Goal: Transaction & Acquisition: Purchase product/service

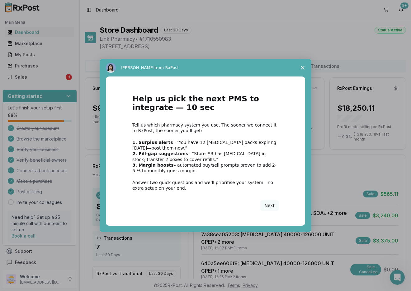
click at [305, 66] on span "Close survey" at bounding box center [302, 67] width 17 height 17
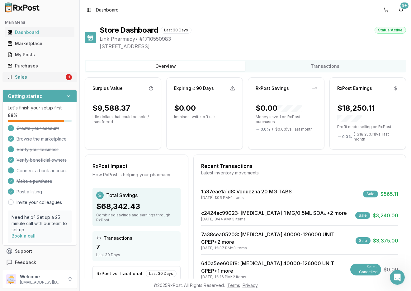
click at [46, 79] on div "Sales" at bounding box center [35, 77] width 57 height 6
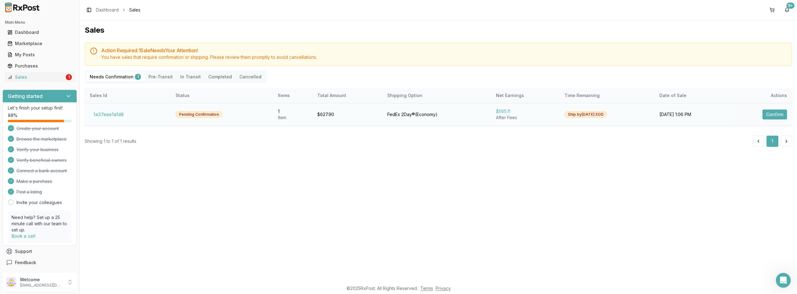
click at [411, 115] on button "Confirm" at bounding box center [775, 115] width 25 height 10
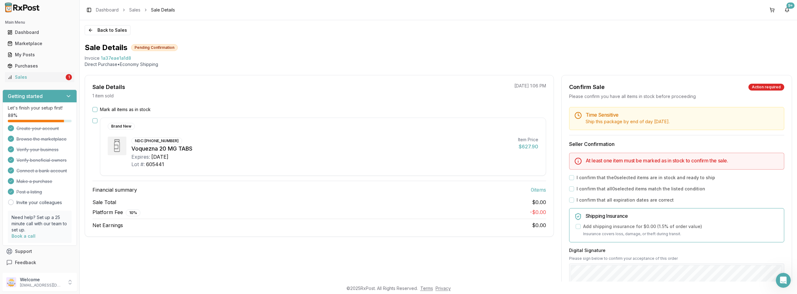
click at [94, 121] on button "button" at bounding box center [94, 120] width 5 height 5
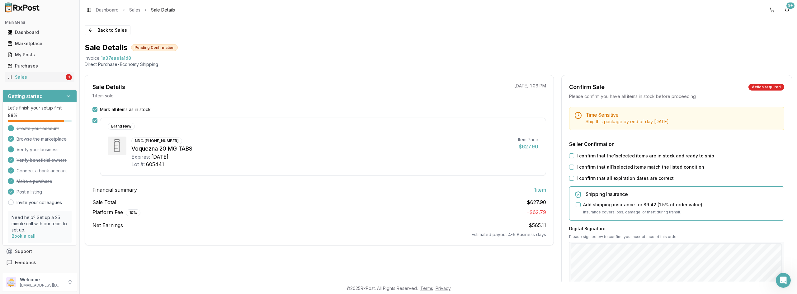
click at [411, 158] on button "I confirm that the 1 selected items are in stock and ready to ship" at bounding box center [571, 156] width 5 height 5
click at [411, 168] on button "I confirm that all 1 selected items match the listed condition" at bounding box center [571, 167] width 5 height 5
click at [411, 178] on button "I confirm that all expiration dates are correct" at bounding box center [571, 178] width 5 height 5
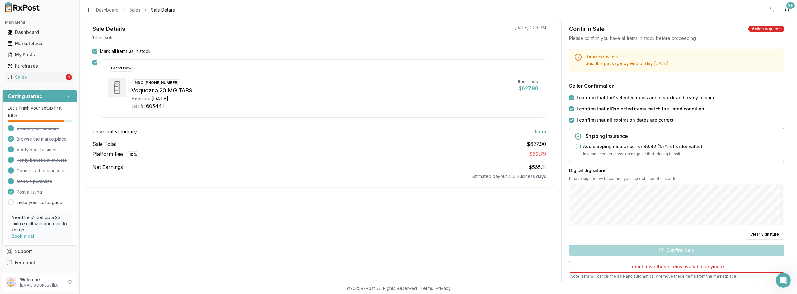
scroll to position [62, 0]
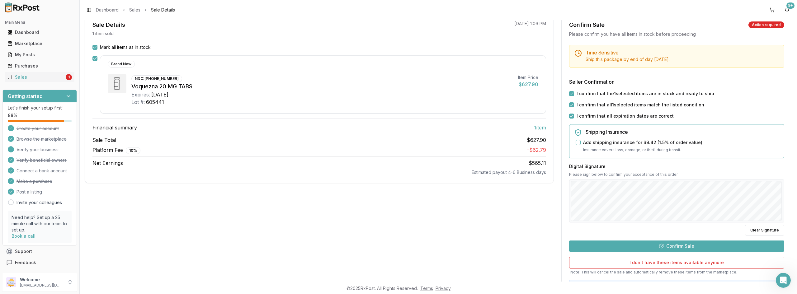
click at [411, 244] on button "Confirm Sale" at bounding box center [676, 246] width 215 height 11
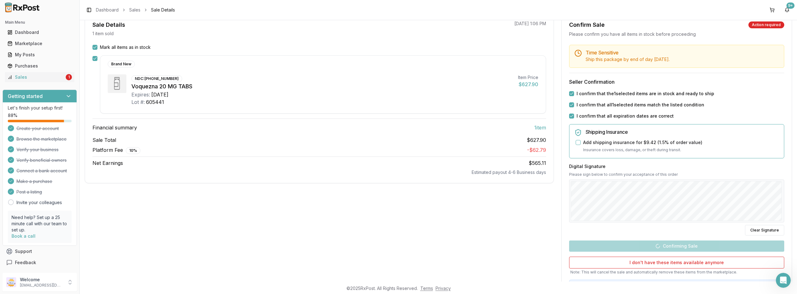
scroll to position [0, 0]
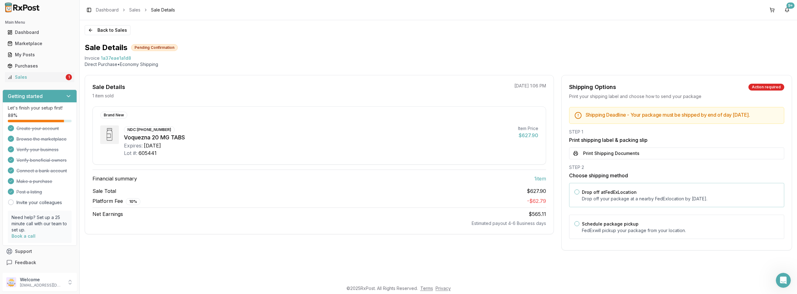
click at [411, 195] on button "Drop off at FedEx Location" at bounding box center [577, 192] width 5 height 5
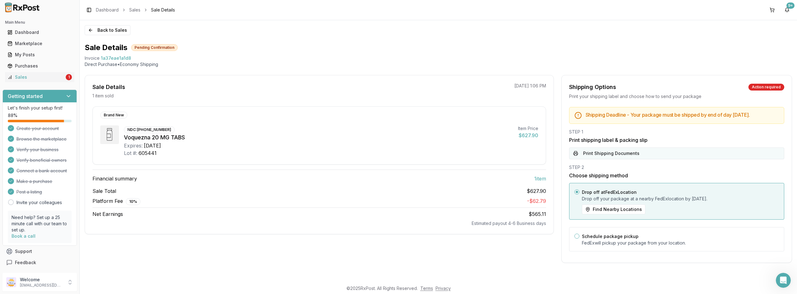
click at [411, 159] on button "Print Shipping Documents" at bounding box center [676, 154] width 215 height 12
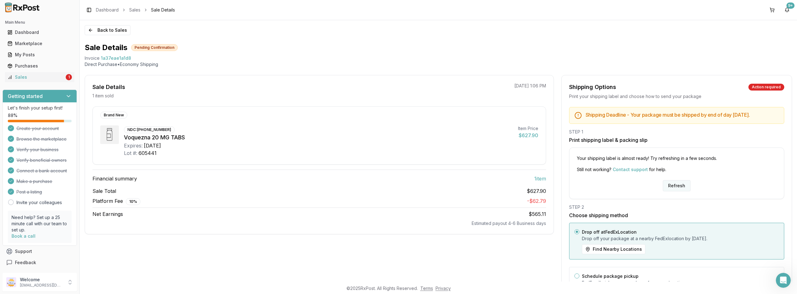
click at [411, 192] on button "Refresh" at bounding box center [677, 185] width 28 height 11
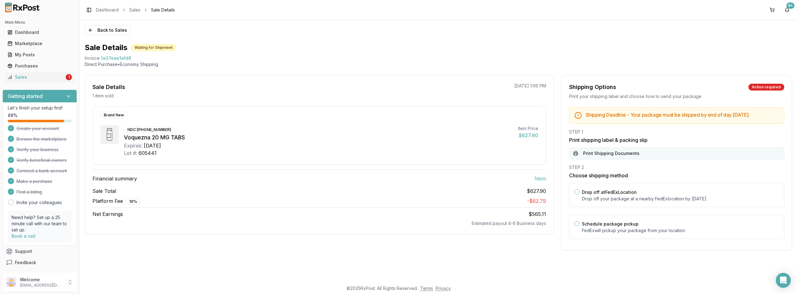
click at [619, 158] on button "Print Shipping Documents" at bounding box center [676, 154] width 215 height 12
